Goal: Ask a question

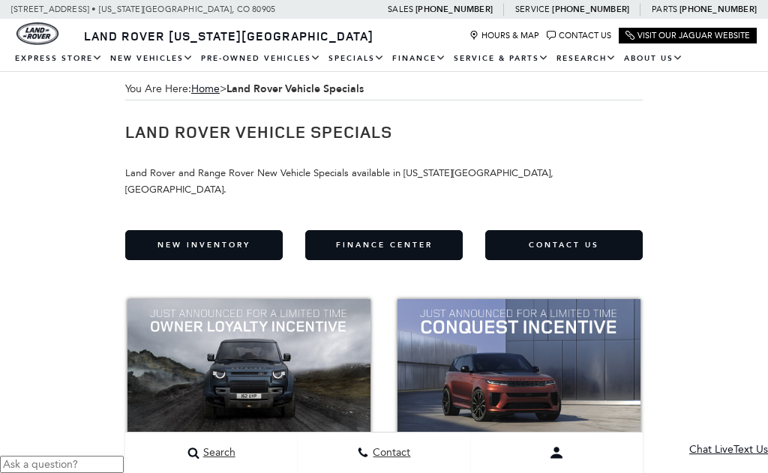
scroll to position [94, 0]
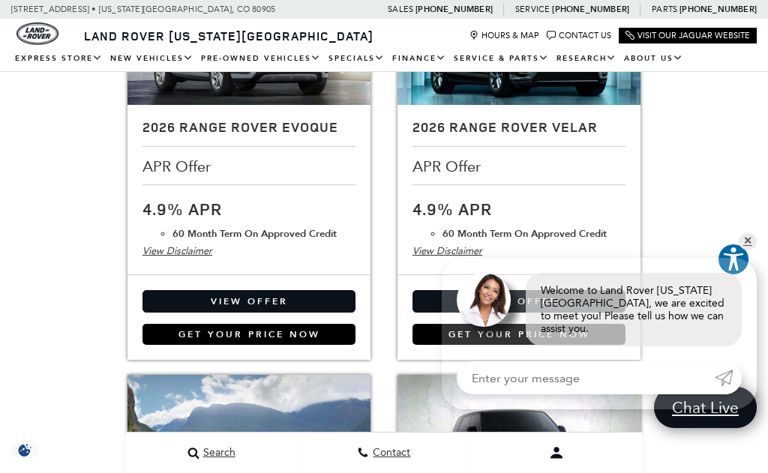
scroll to position [1889, 0]
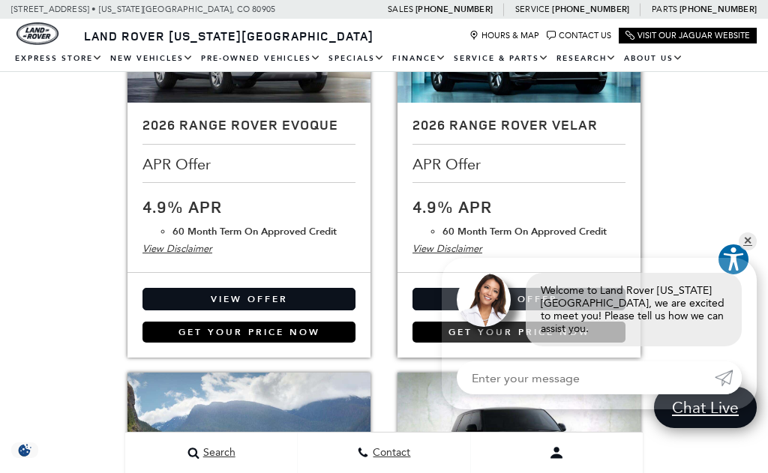
click at [452, 241] on div "View Disclaimer" at bounding box center [519, 249] width 213 height 17
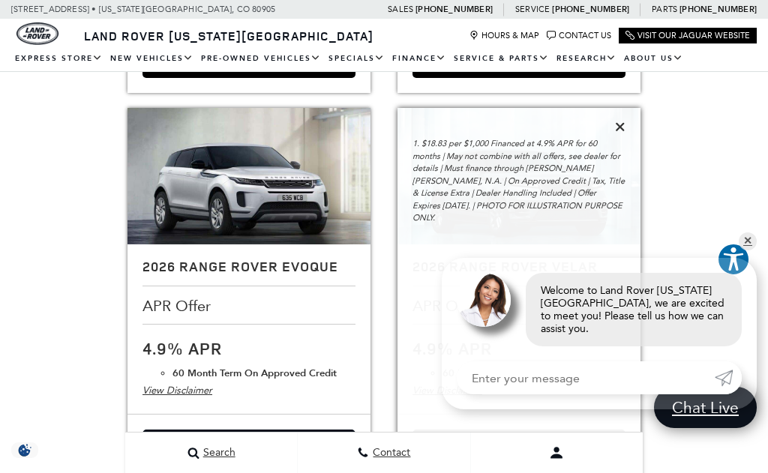
scroll to position [1745, 0]
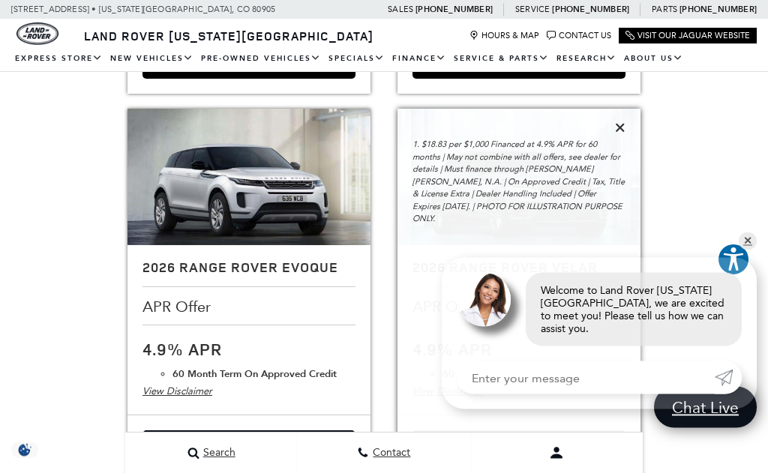
click at [620, 125] on div at bounding box center [620, 129] width 11 height 17
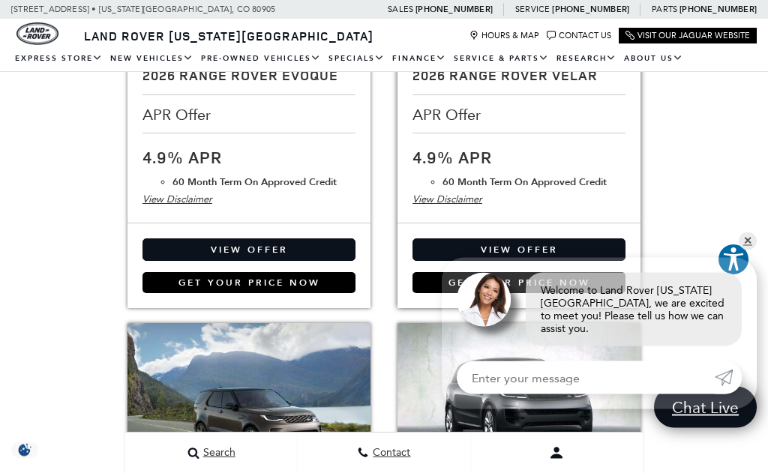
scroll to position [1941, 0]
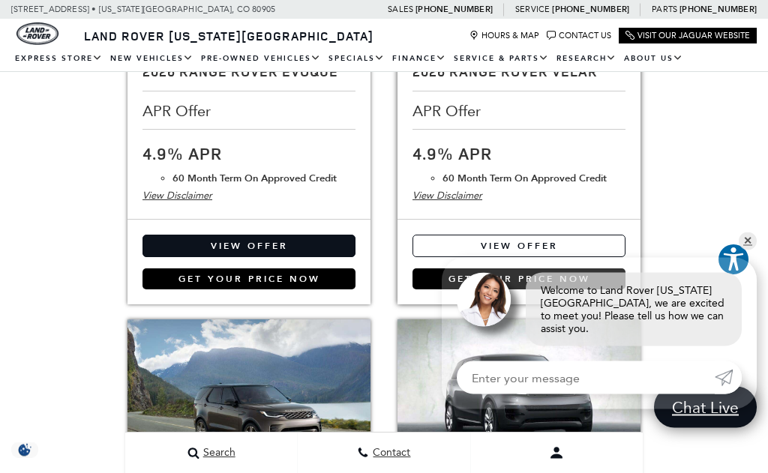
click at [603, 236] on link "View Offer" at bounding box center [519, 247] width 213 height 23
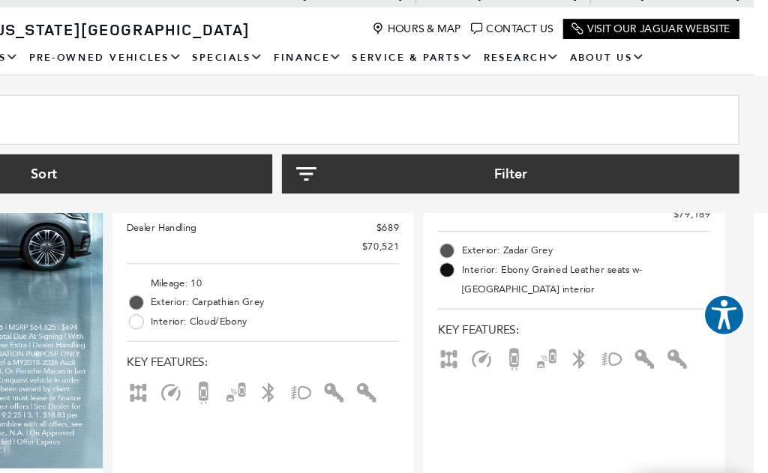
scroll to position [1139, 11]
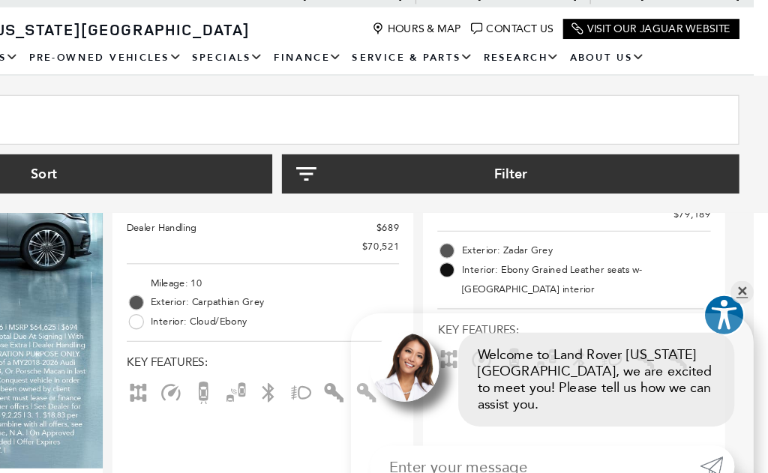
click at [457, 365] on input "Enter your message" at bounding box center [586, 378] width 258 height 33
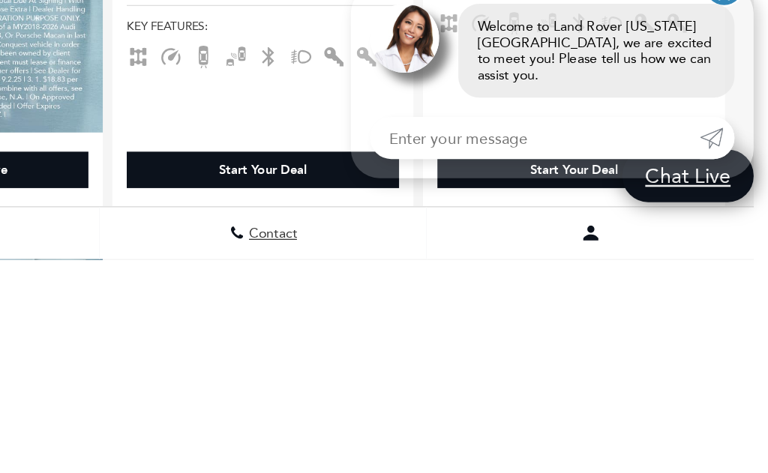
type input "M"
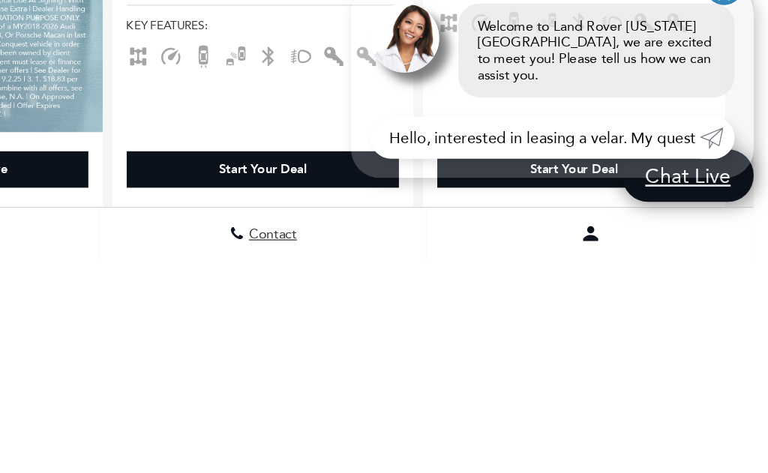
type input "Hello, interested in leasing a velar. My question is I would need more miles a …"
click at [715, 362] on link "Submit" at bounding box center [728, 378] width 27 height 33
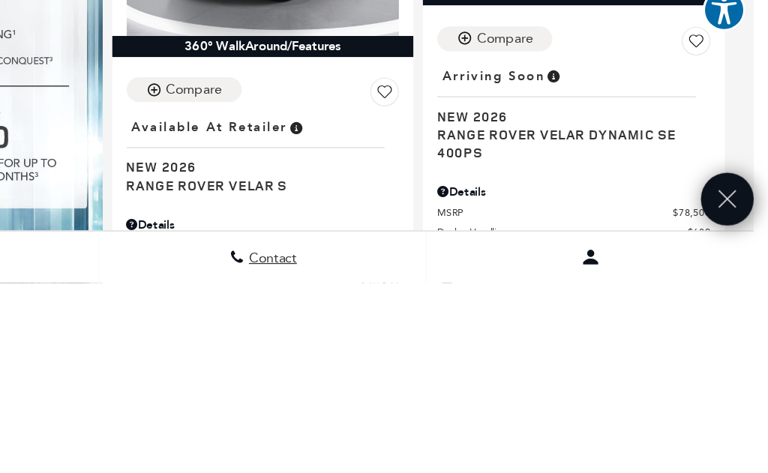
scroll to position [1020, 11]
